Goal: Information Seeking & Learning: Learn about a topic

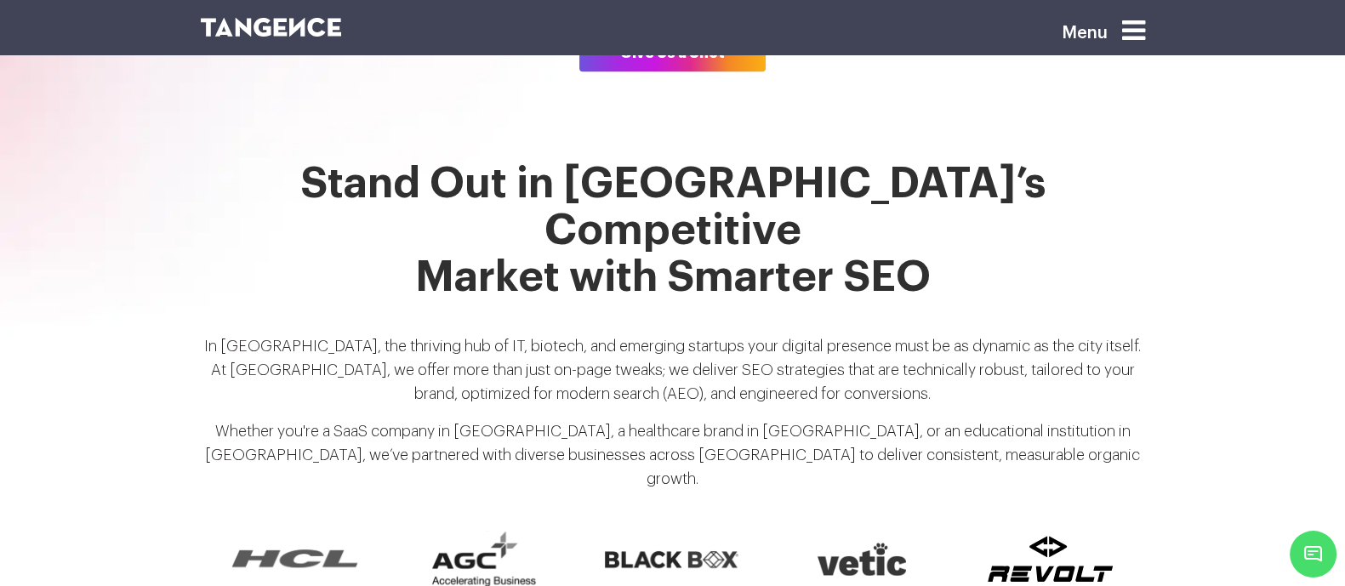
scroll to position [1263, 0]
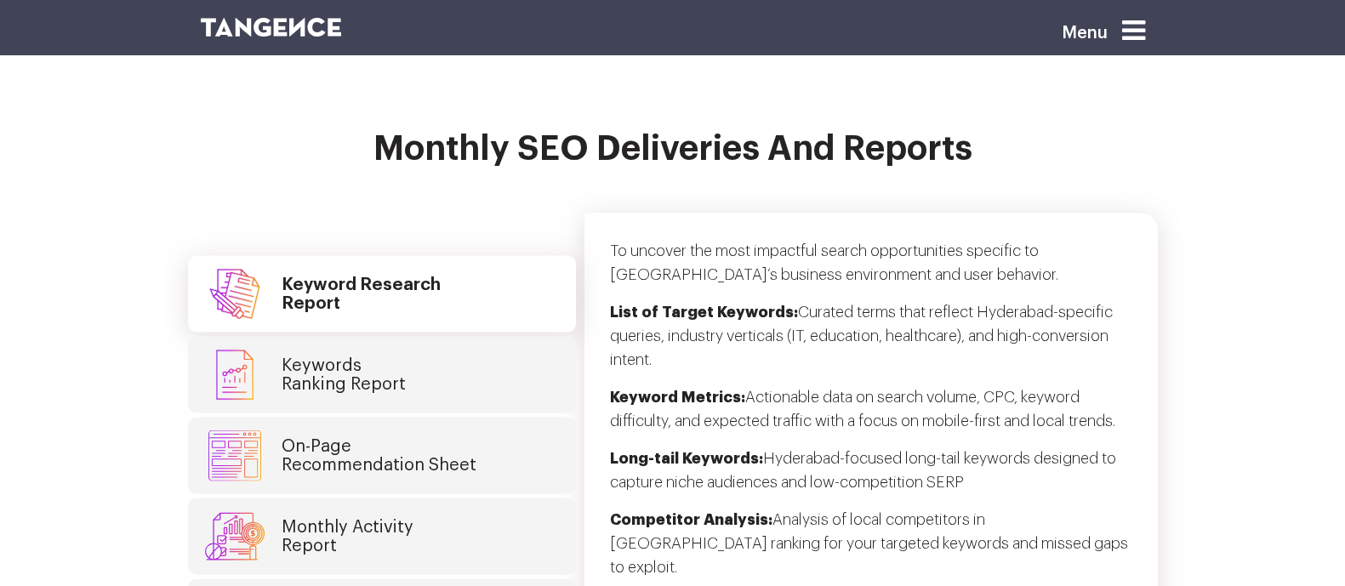
scroll to position [4504, 0]
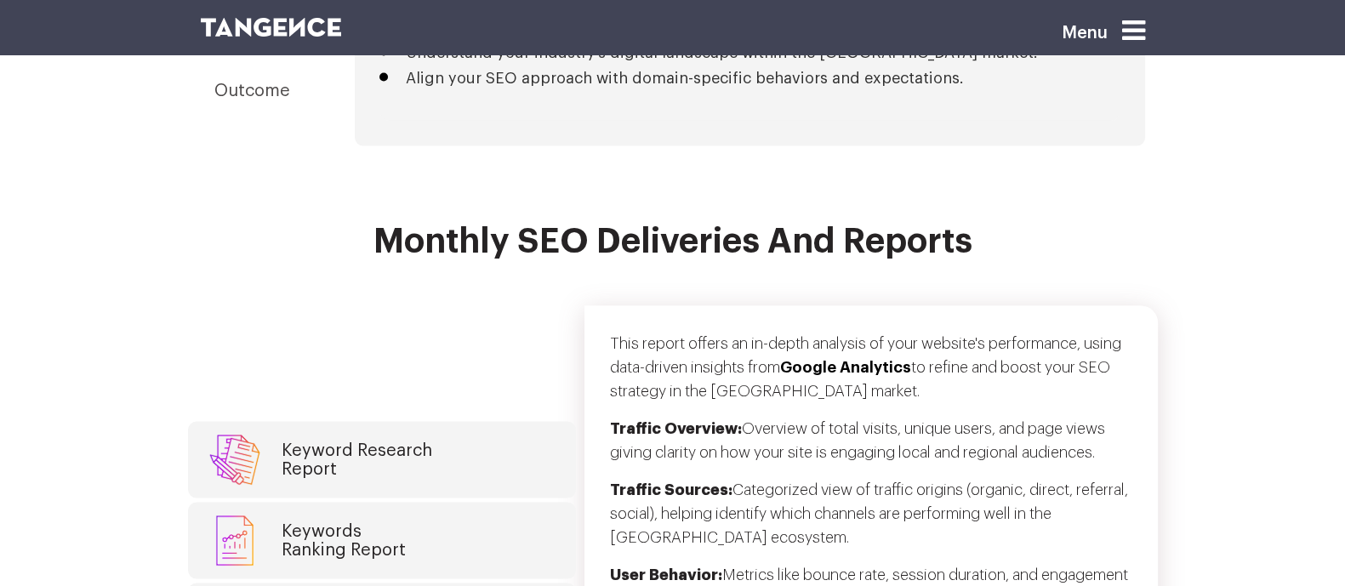
scroll to position [4434, 0]
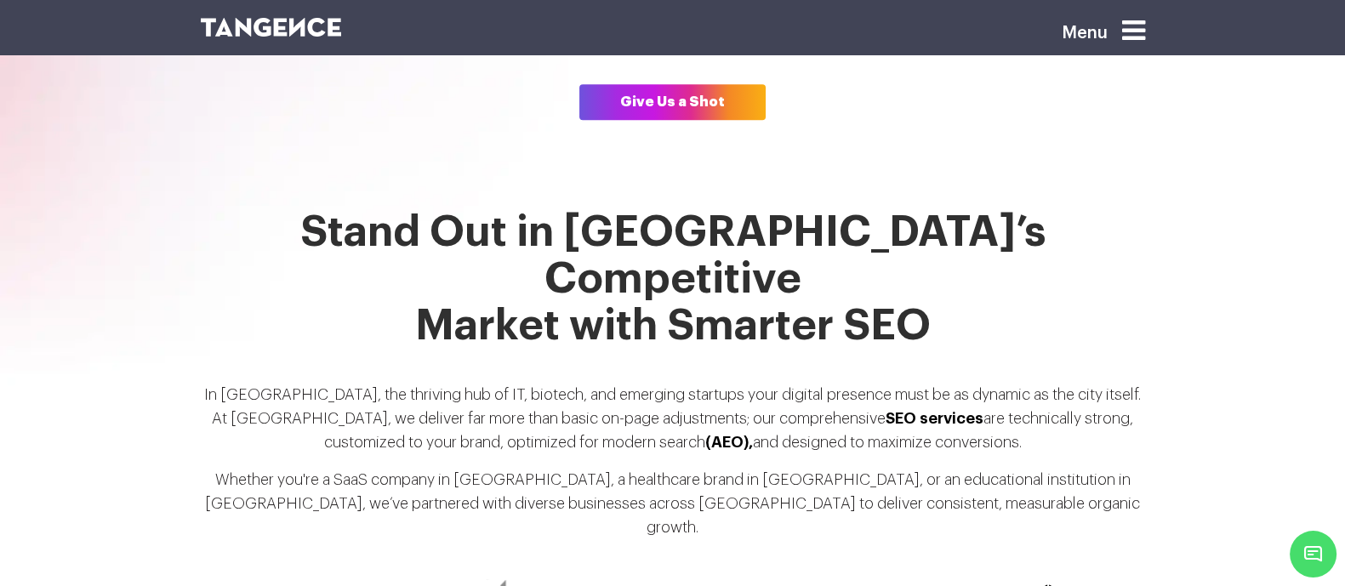
scroll to position [1213, 0]
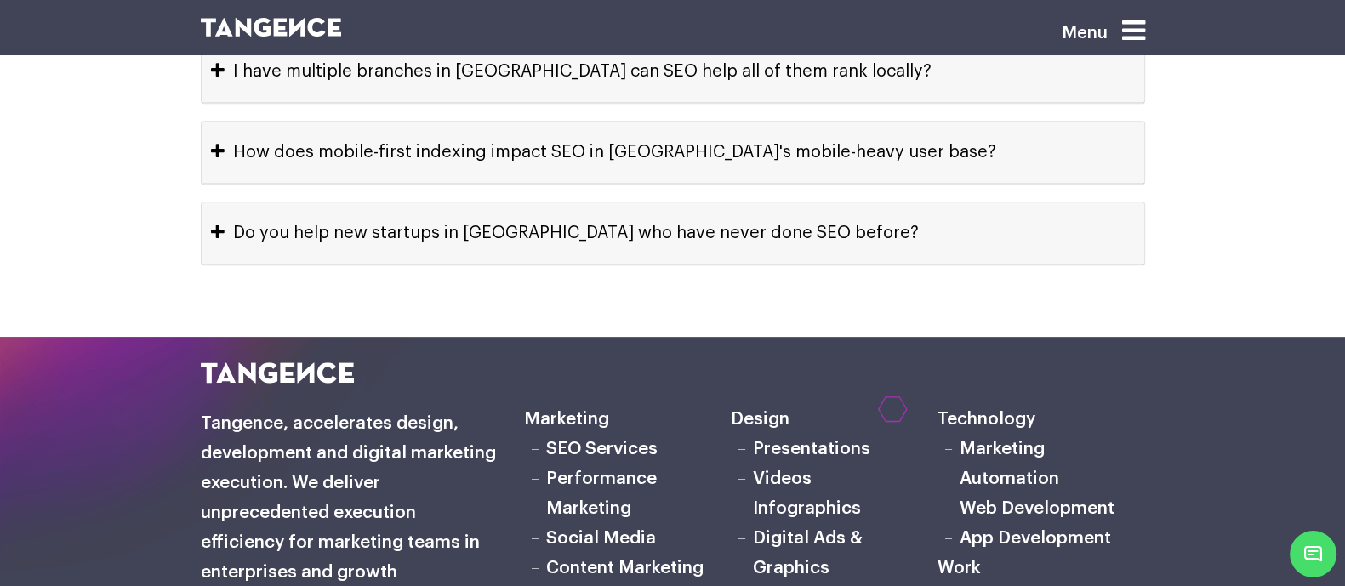
scroll to position [8892, 0]
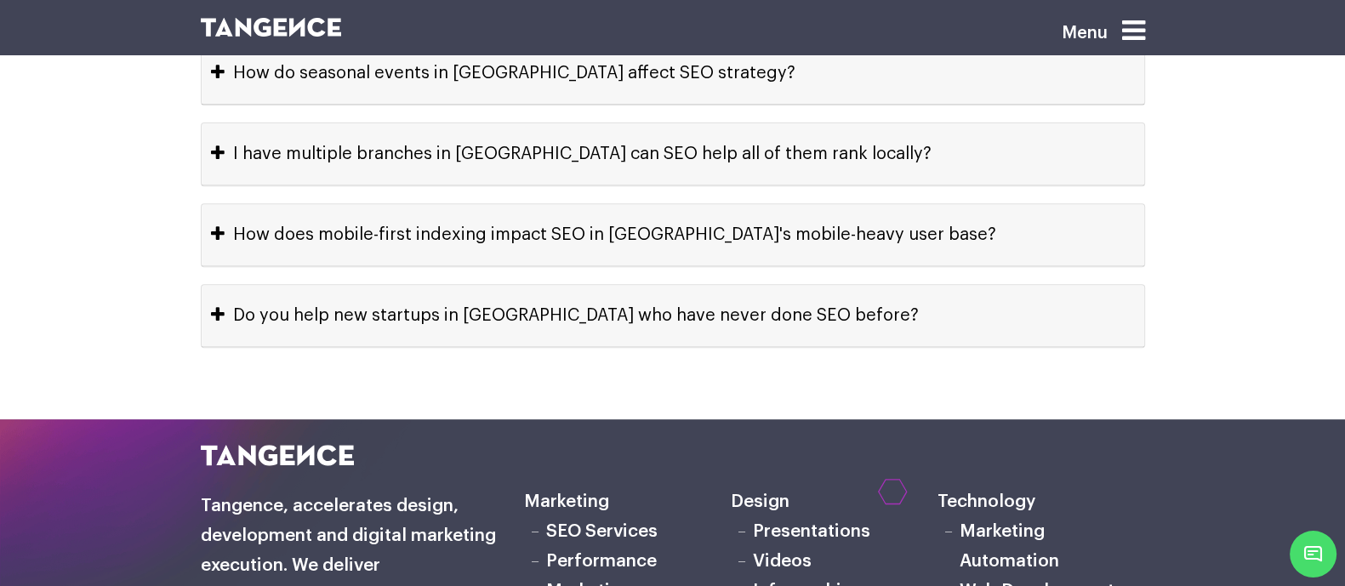
click at [560, 522] on link "SEO Services" at bounding box center [601, 531] width 111 height 18
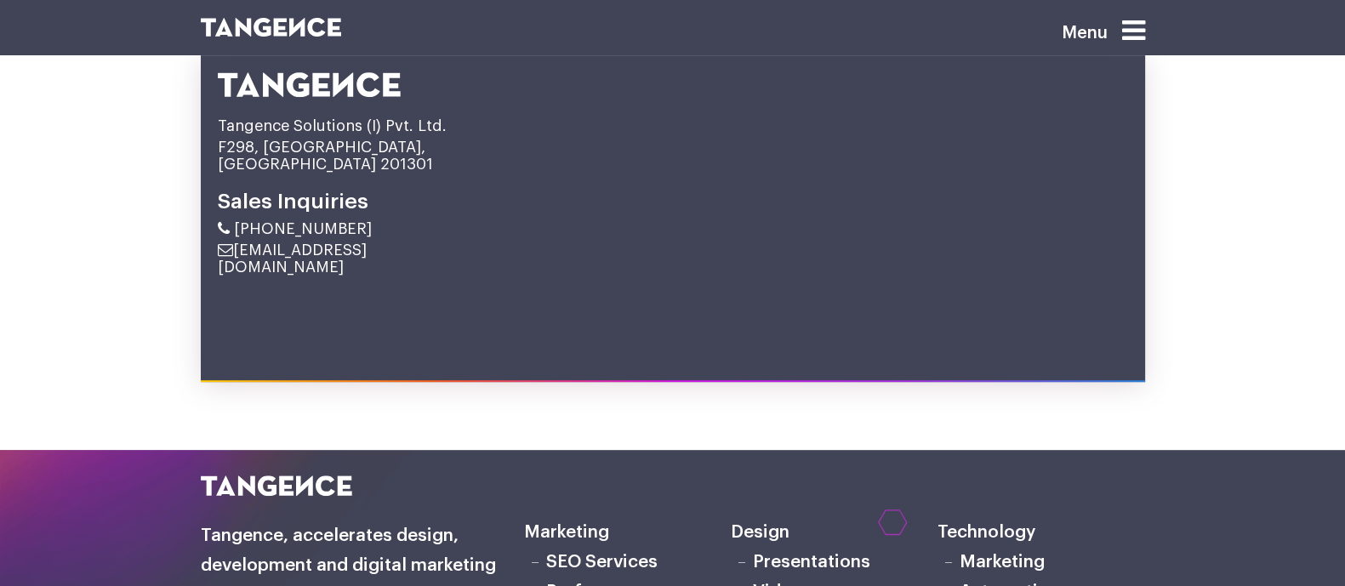
scroll to position [9013, 0]
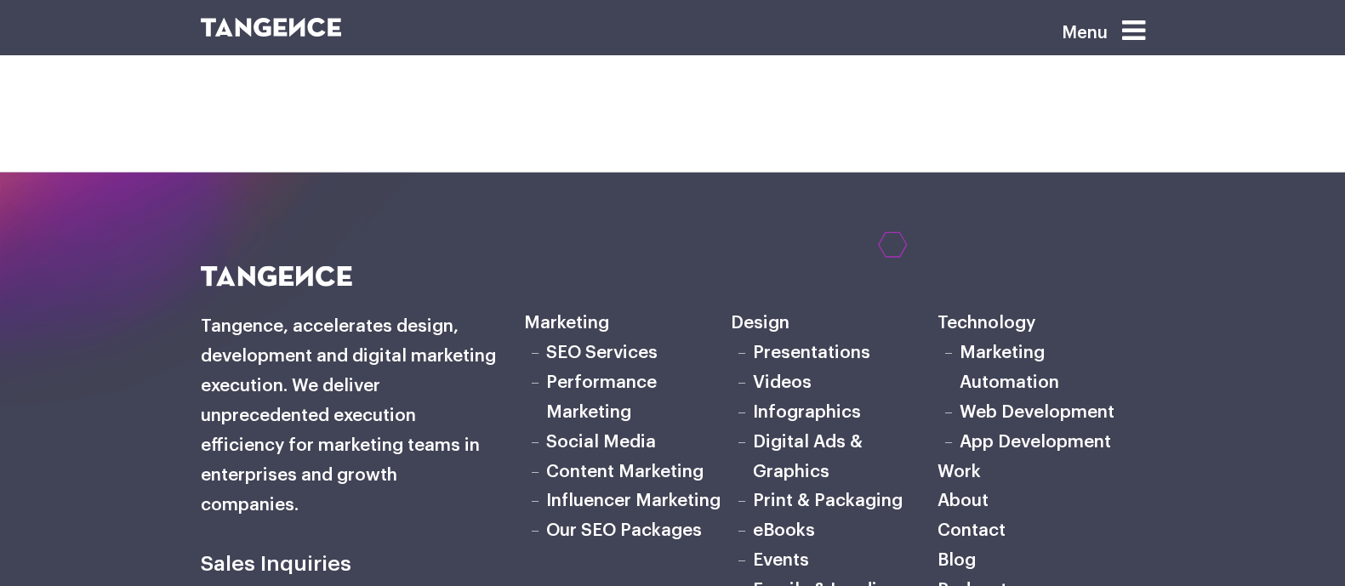
scroll to position [4820, 0]
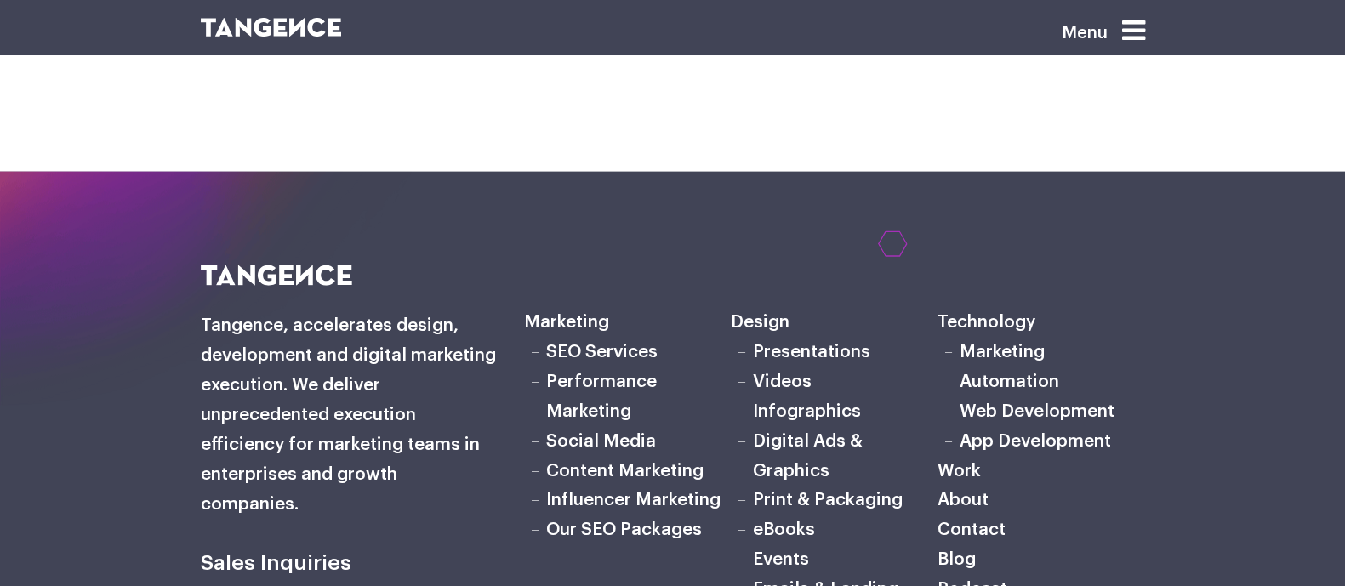
click at [570, 515] on li "Our SEO Packages" at bounding box center [627, 530] width 207 height 30
click at [577, 520] on link "Our SEO Packages" at bounding box center [624, 529] width 156 height 18
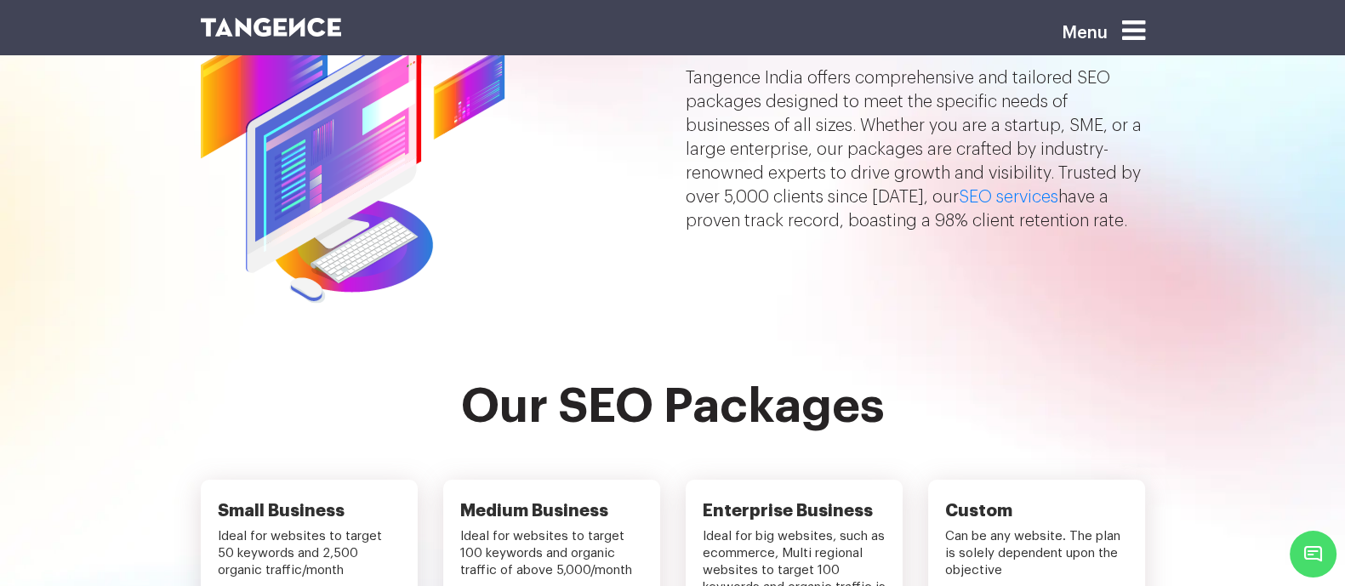
scroll to position [137, 0]
click at [688, 265] on div "Monthly SEO Packages for Small, Medium, and Enterprise Businesses Tangence [GEO…" at bounding box center [915, 123] width 485 height 366
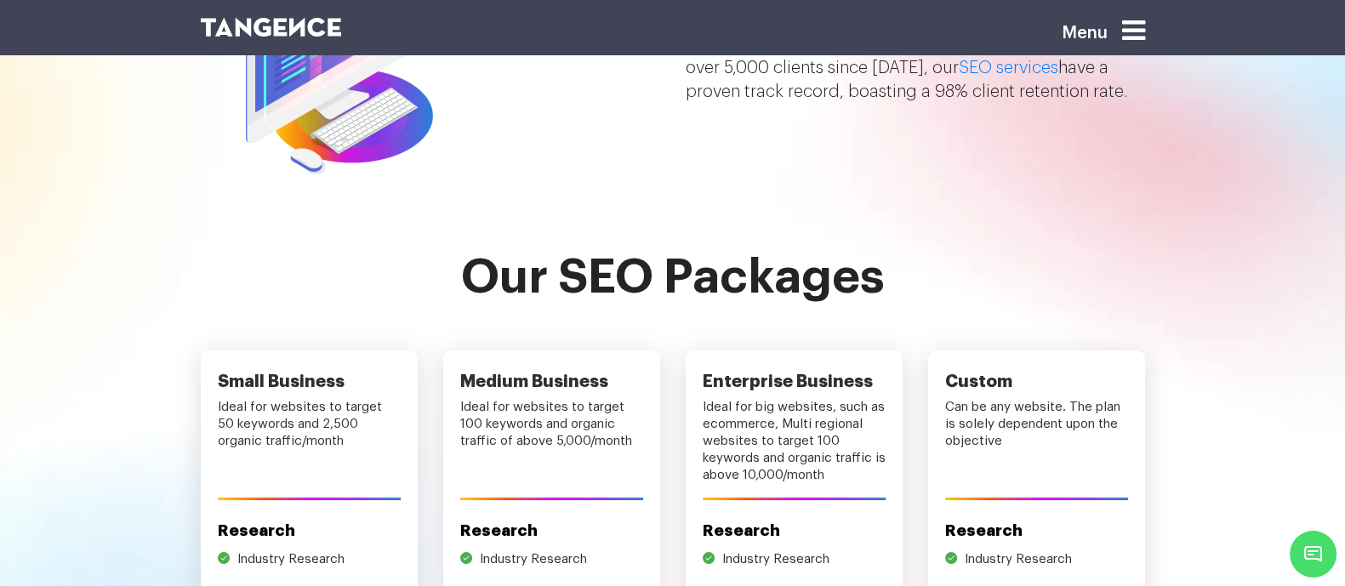
scroll to position [270, 0]
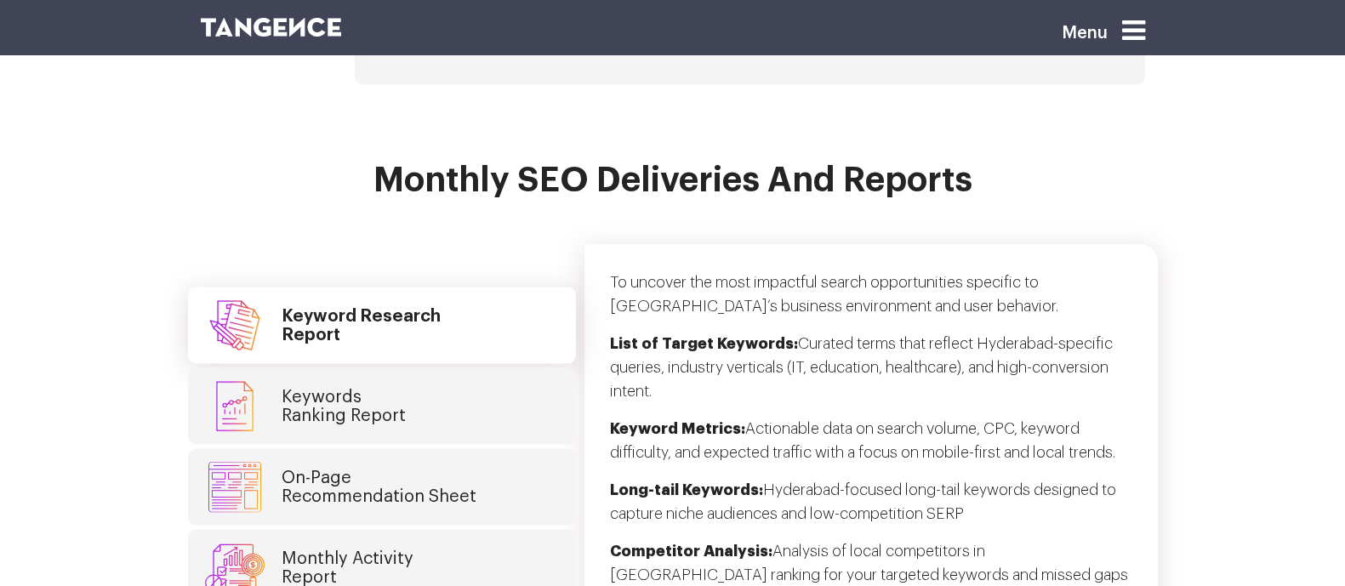
scroll to position [4474, 0]
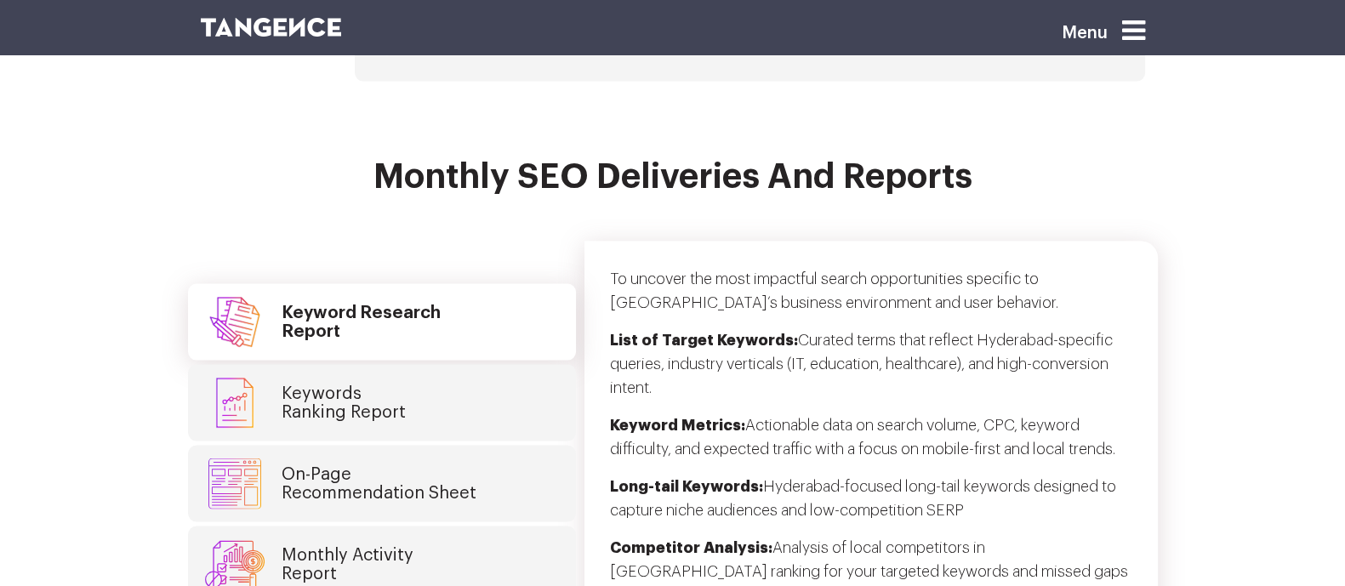
click at [288, 526] on link "Monthly Activity Report" at bounding box center [382, 564] width 388 height 77
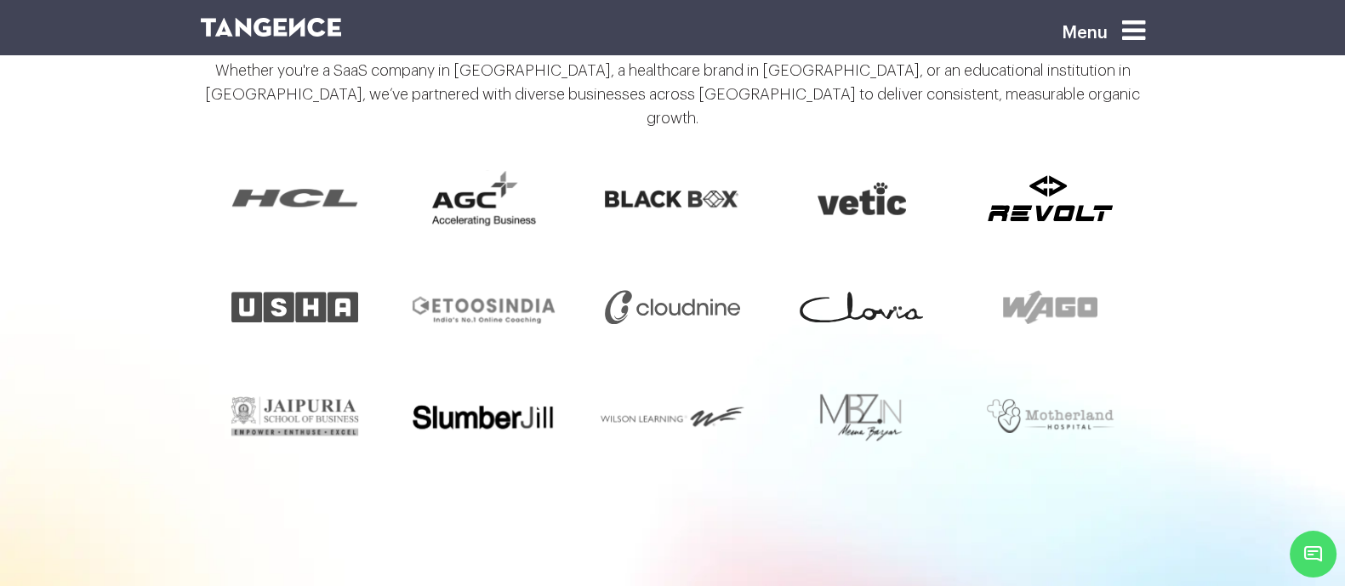
scroll to position [1624, 0]
